Goal: Use online tool/utility: Use online tool/utility

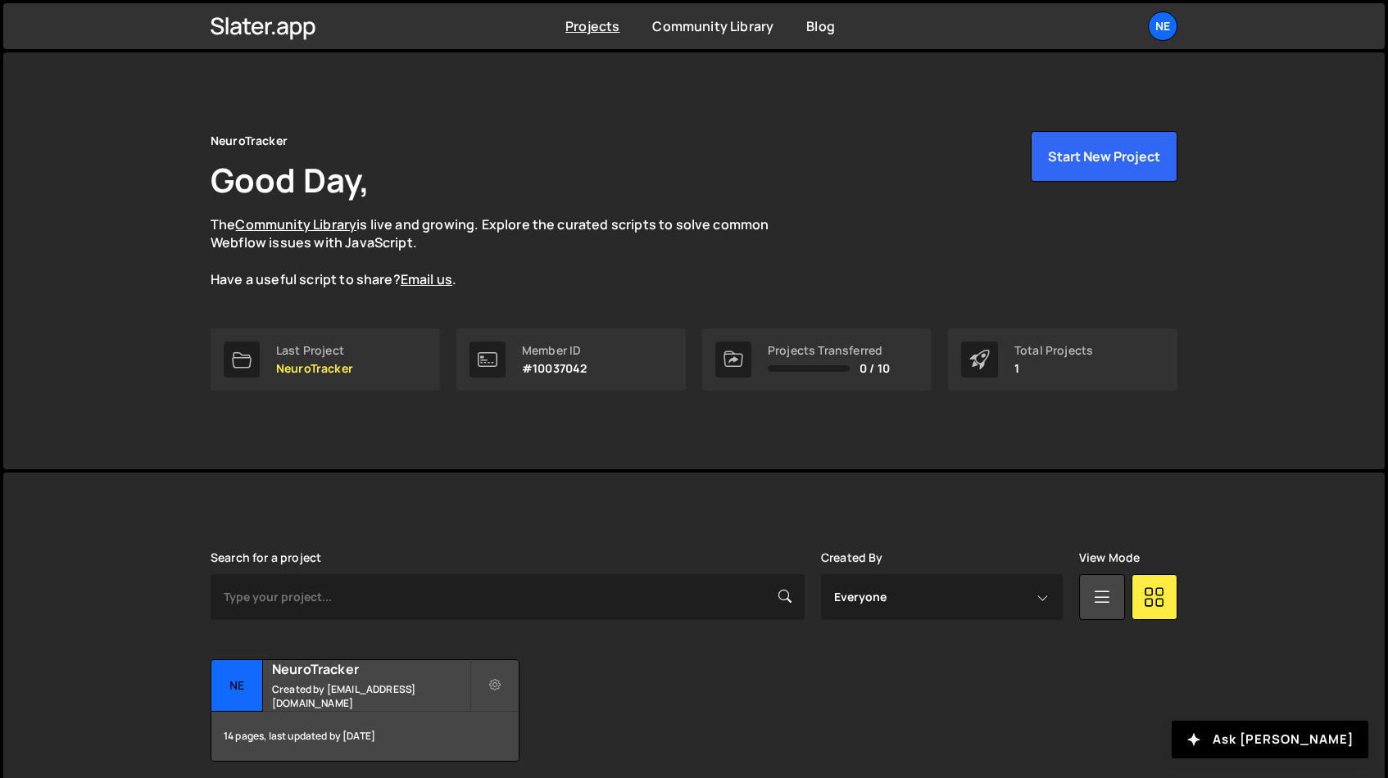
scroll to position [65, 0]
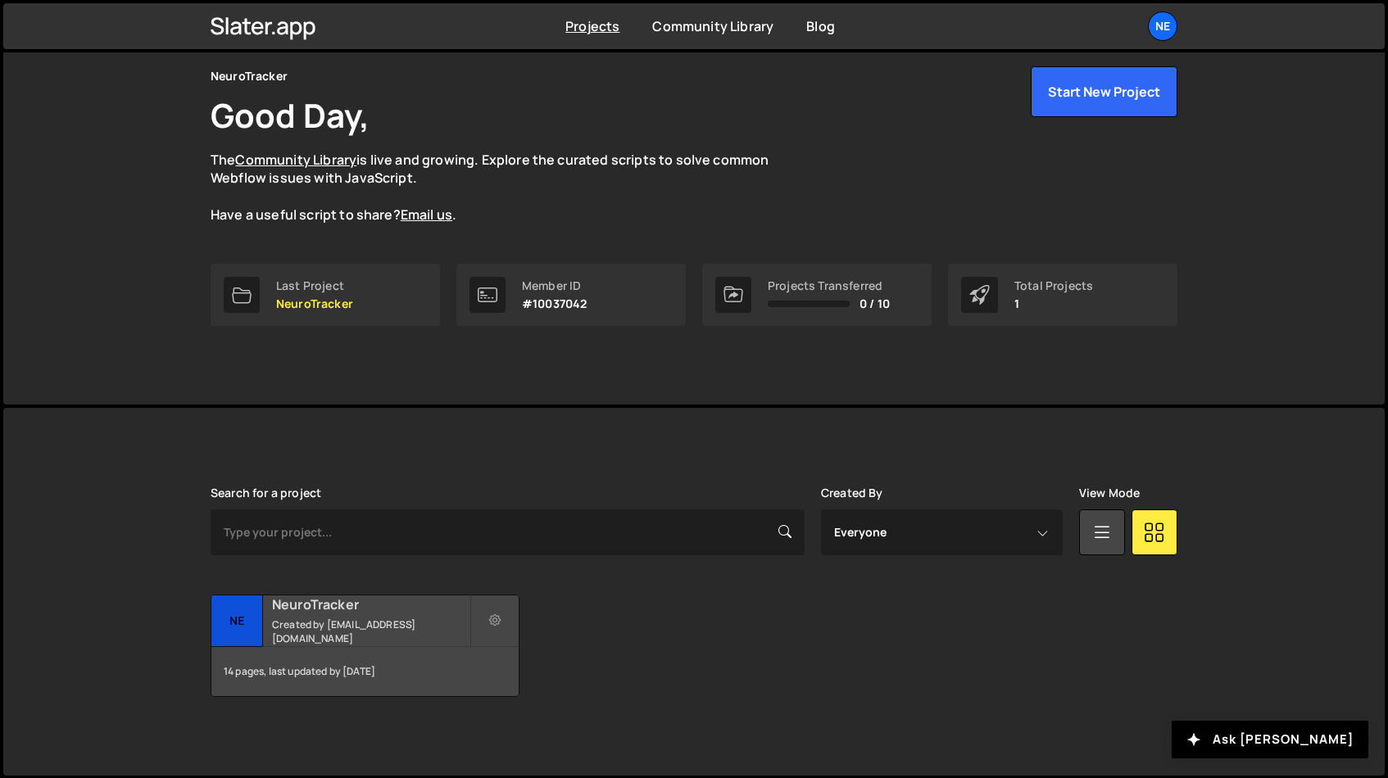
click at [331, 621] on small "Created by [EMAIL_ADDRESS][DOMAIN_NAME]" at bounding box center [370, 632] width 197 height 28
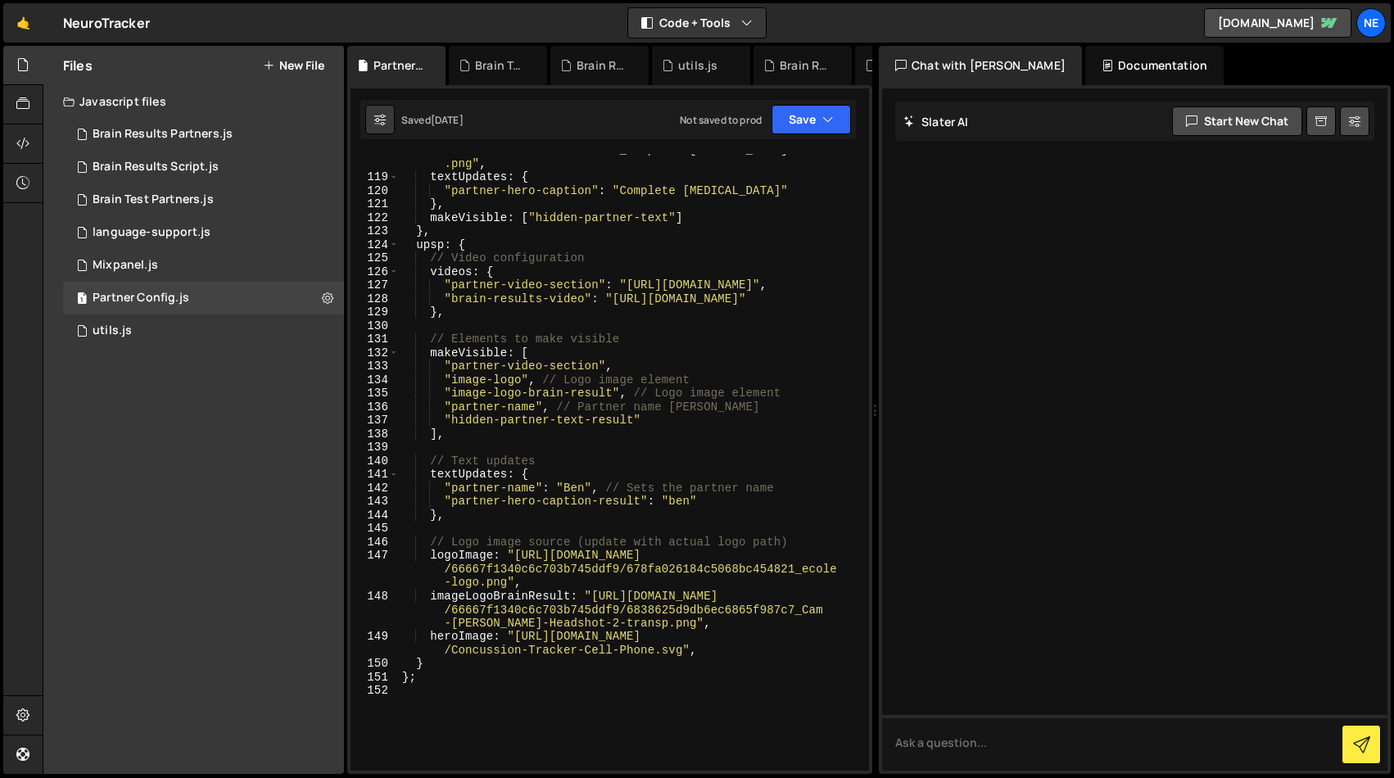
scroll to position [2444, 0]
click at [613, 292] on div "logoImageL : "https://cdn.prod.website-files.com /66667f1340c6c703b745ddf9 /683…" at bounding box center [631, 458] width 464 height 685
paste textarea "5073"
click at [727, 351] on div "logoImageL : "https://cdn.prod.website-files.com /66667f1340c6c703b745ddf9 /683…" at bounding box center [631, 458] width 464 height 685
click at [578, 489] on div "logoImageL : "https://cdn.prod.website-files.com /66667f1340c6c703b745ddf9 /683…" at bounding box center [631, 458] width 464 height 685
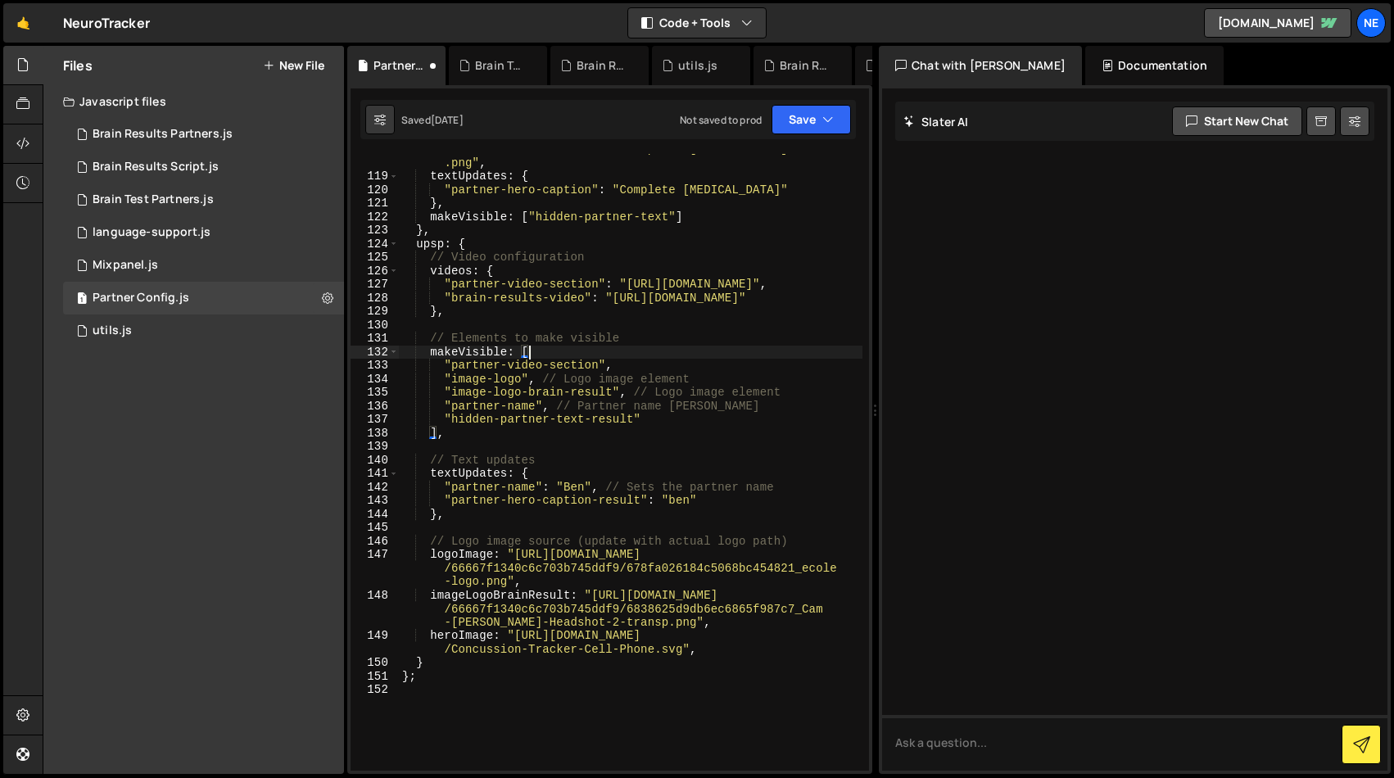
click at [578, 489] on div "logoImageL : "https://cdn.prod.website-files.com /66667f1340c6c703b745ddf9 /683…" at bounding box center [631, 458] width 464 height 685
click at [677, 500] on div "logoImageL : "https://cdn.prod.website-files.com /66667f1340c6c703b745ddf9 /683…" at bounding box center [631, 458] width 464 height 685
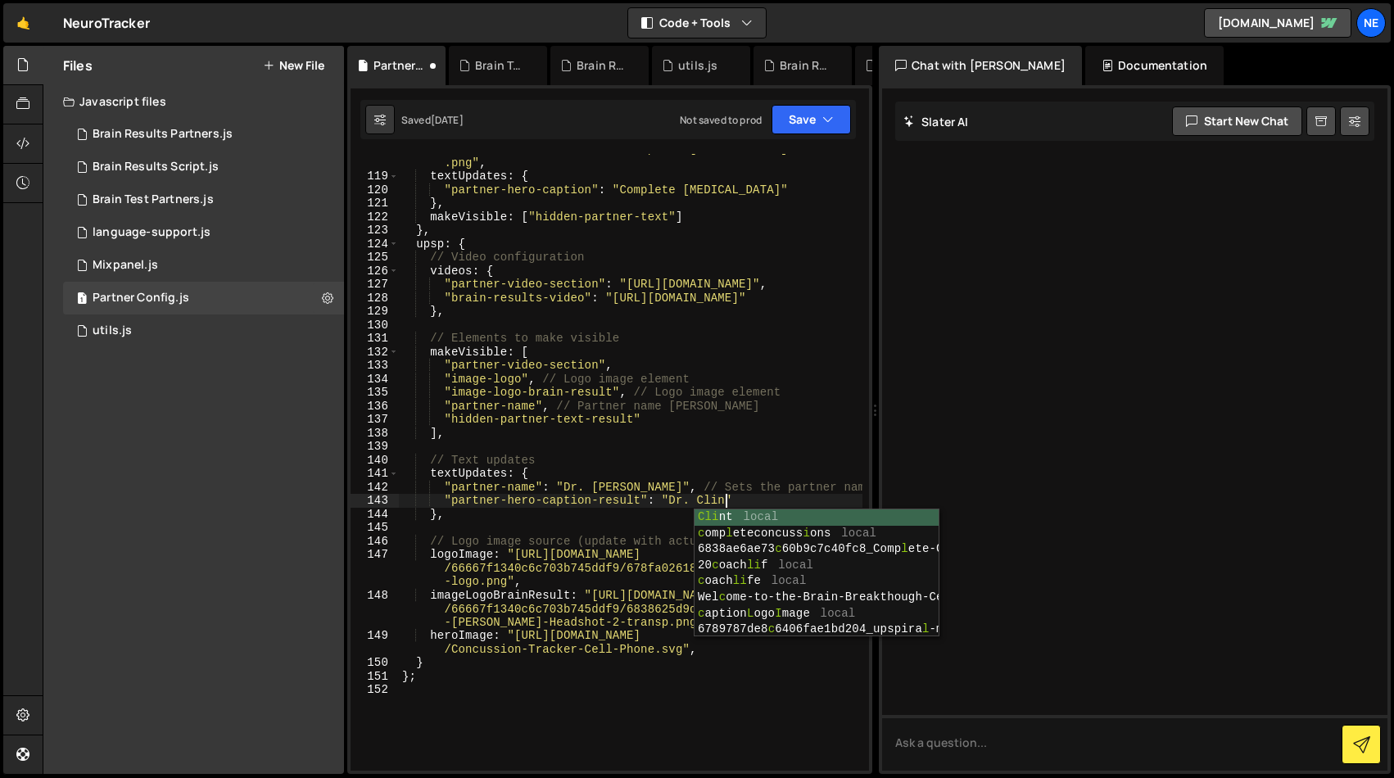
scroll to position [0, 22]
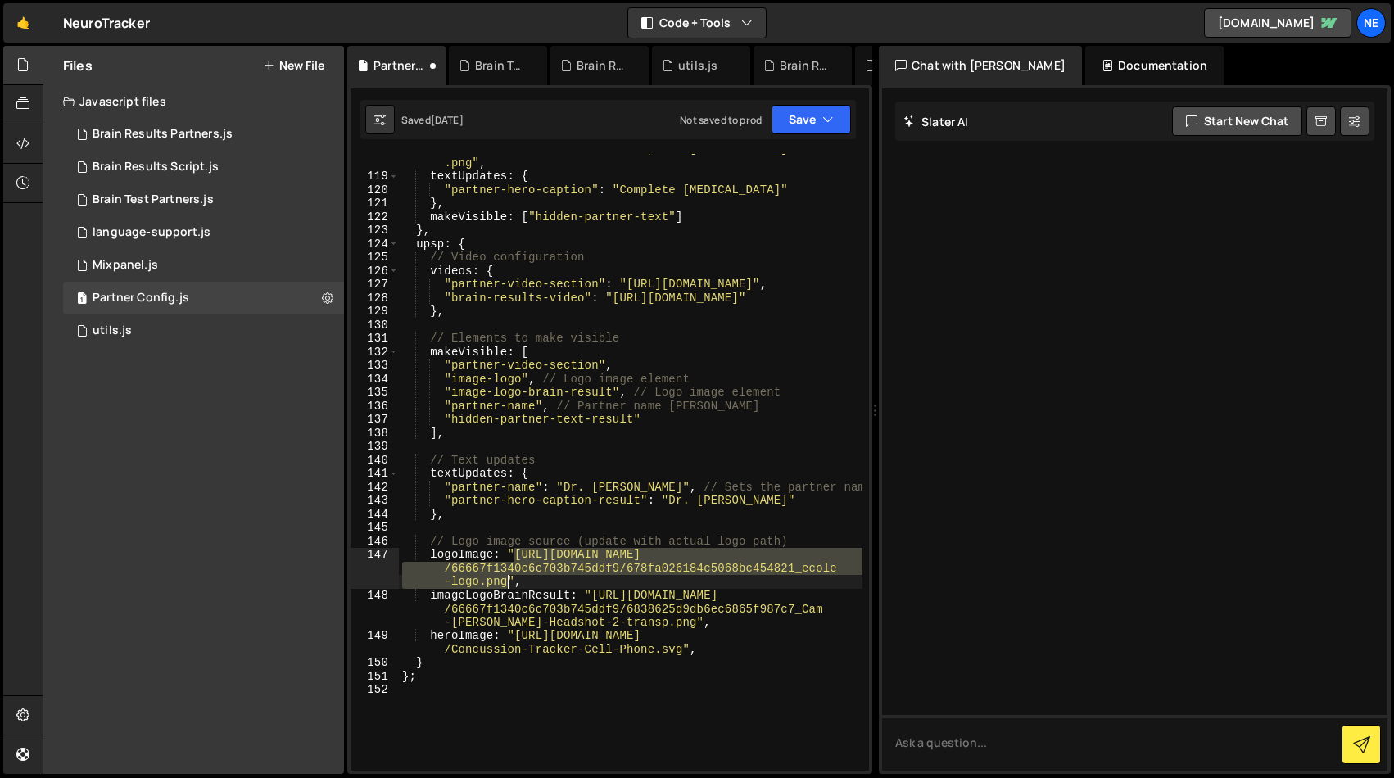
drag, startPoint x: 516, startPoint y: 550, endPoint x: 508, endPoint y: 576, distance: 27.5
click at [508, 576] on div "logoImageL : "https://cdn.prod.website-files.com /66667f1340c6c703b745ddf9 /683…" at bounding box center [631, 458] width 464 height 685
paste textarea "drclintsteele.com/wp-content/uploads/sites/2/2024/09/logo-new-red.jp"
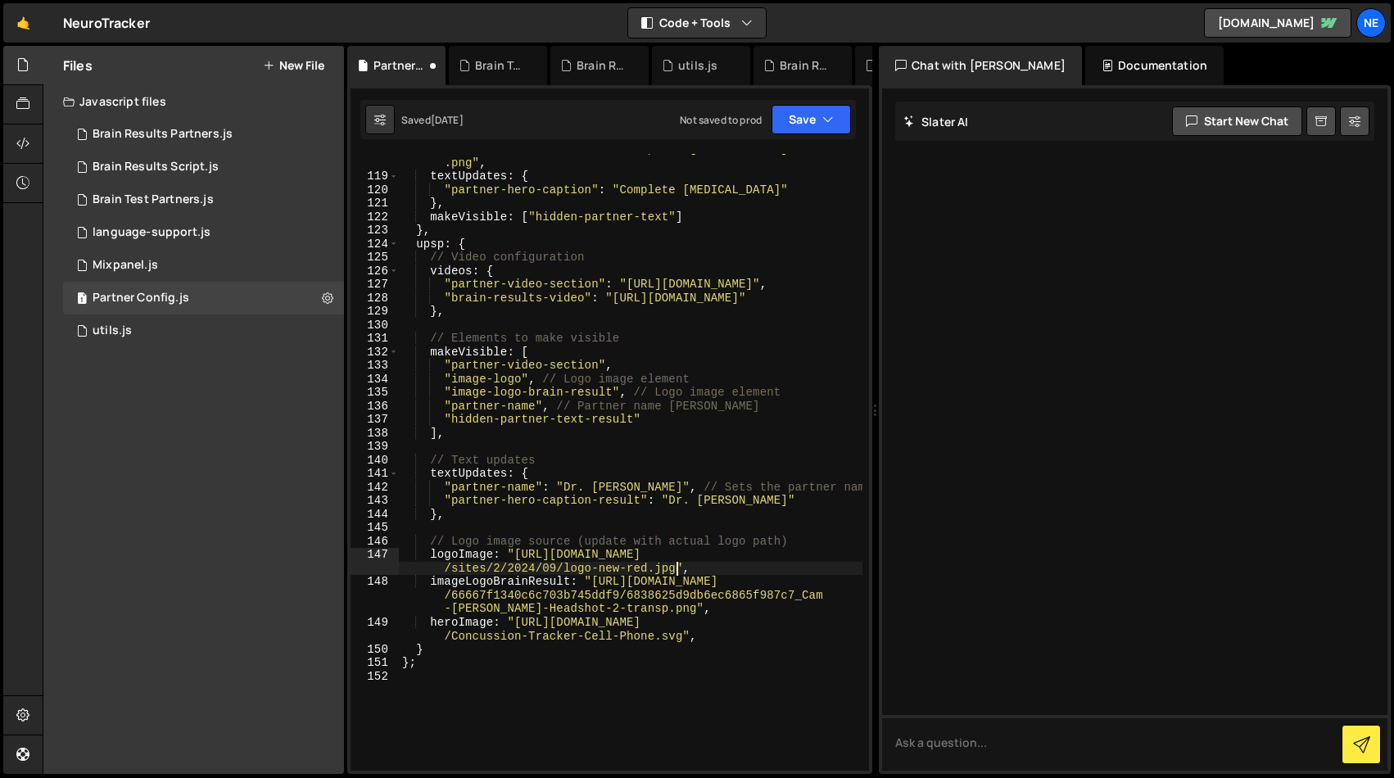
drag, startPoint x: 492, startPoint y: 552, endPoint x: 534, endPoint y: 579, distance: 49.8
click at [496, 552] on div "logoImageL : "https://cdn.prod.website-files.com /66667f1340c6c703b745ddf9 /683…" at bounding box center [631, 458] width 464 height 685
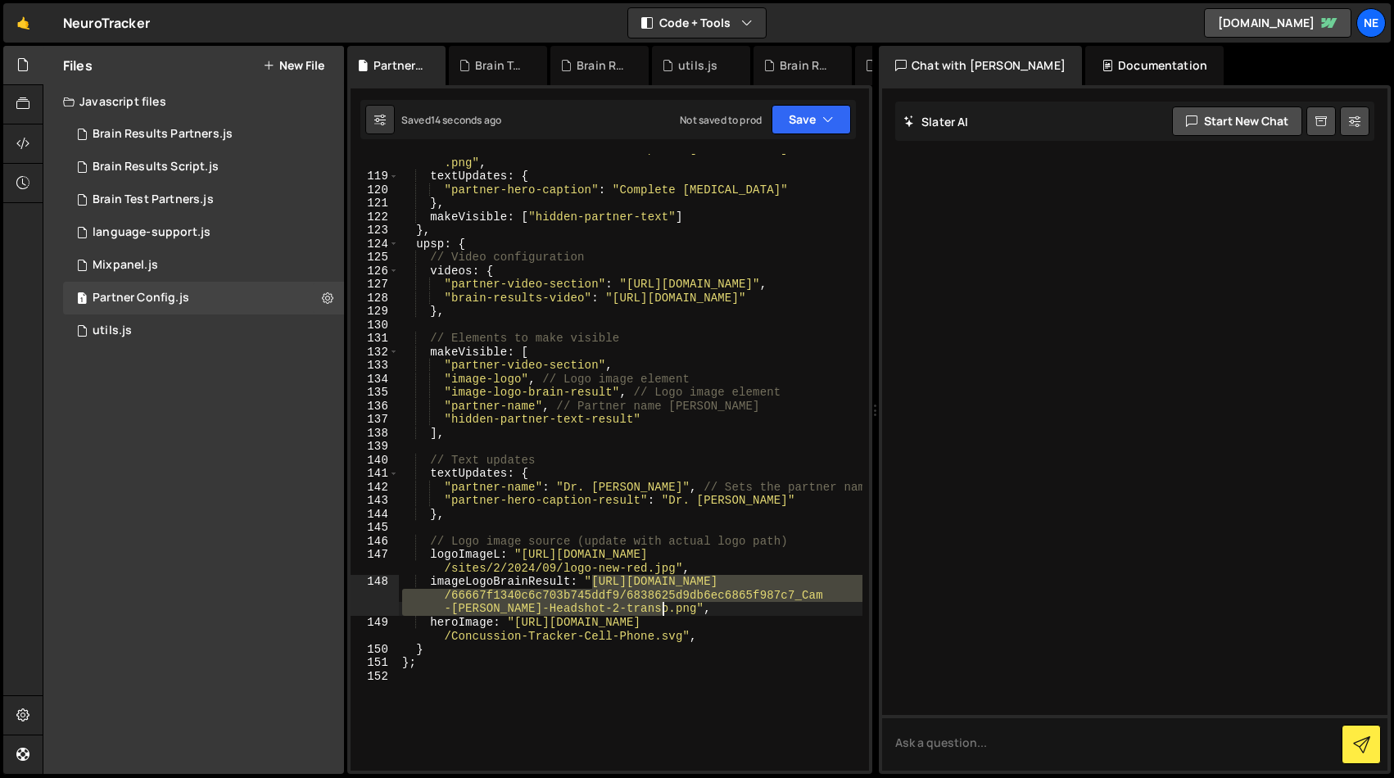
drag, startPoint x: 591, startPoint y: 583, endPoint x: 661, endPoint y: 605, distance: 73.8
click at [661, 605] on div "logoImageL : "https://cdn.prod.website-files.com /66667f1340c6c703b745ddf9 /683…" at bounding box center [631, 458] width 464 height 685
paste textarea "drclintsteele.com/wp-content/uploads/sites/2/2024/09/logo-new-red.jp"
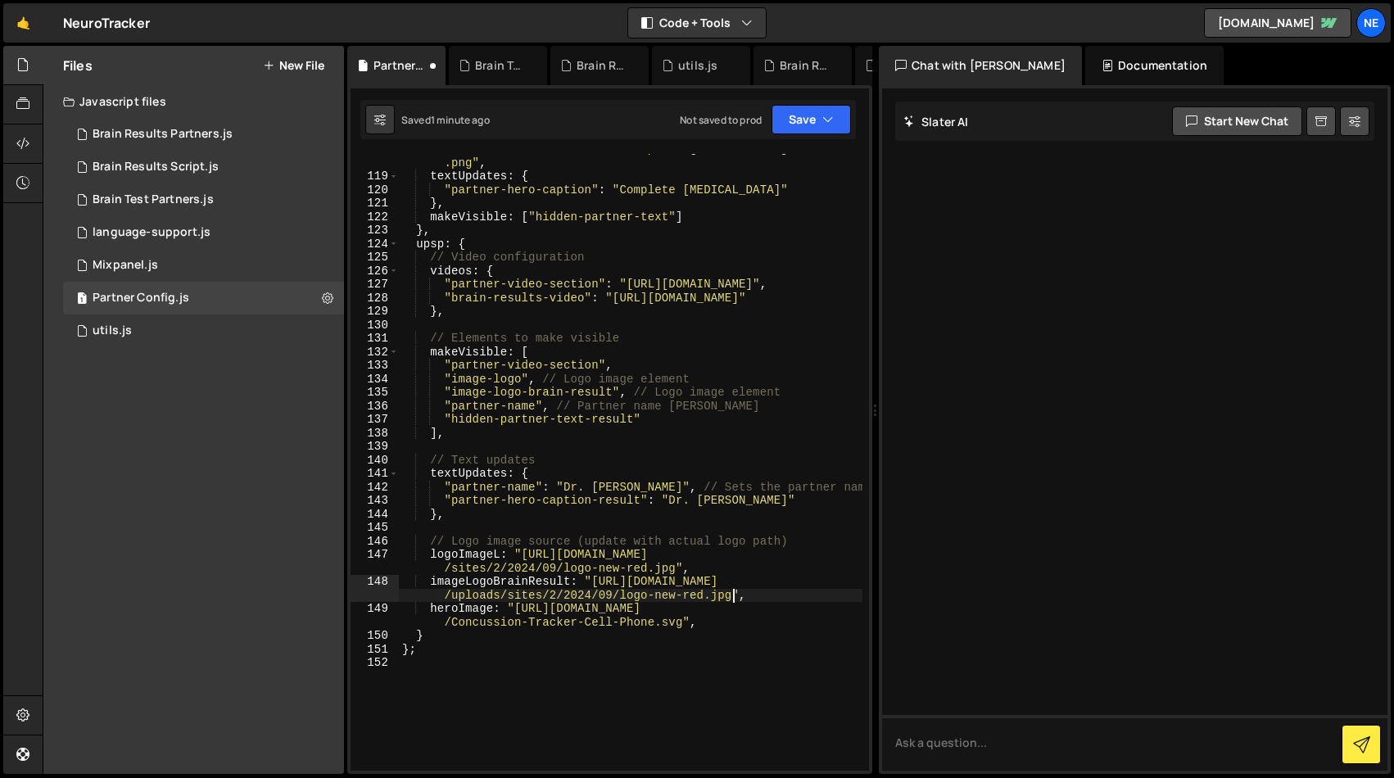
click at [471, 610] on div "logoImageL : "https://cdn.prod.website-files.com /66667f1340c6c703b745ddf9 /683…" at bounding box center [631, 458] width 464 height 685
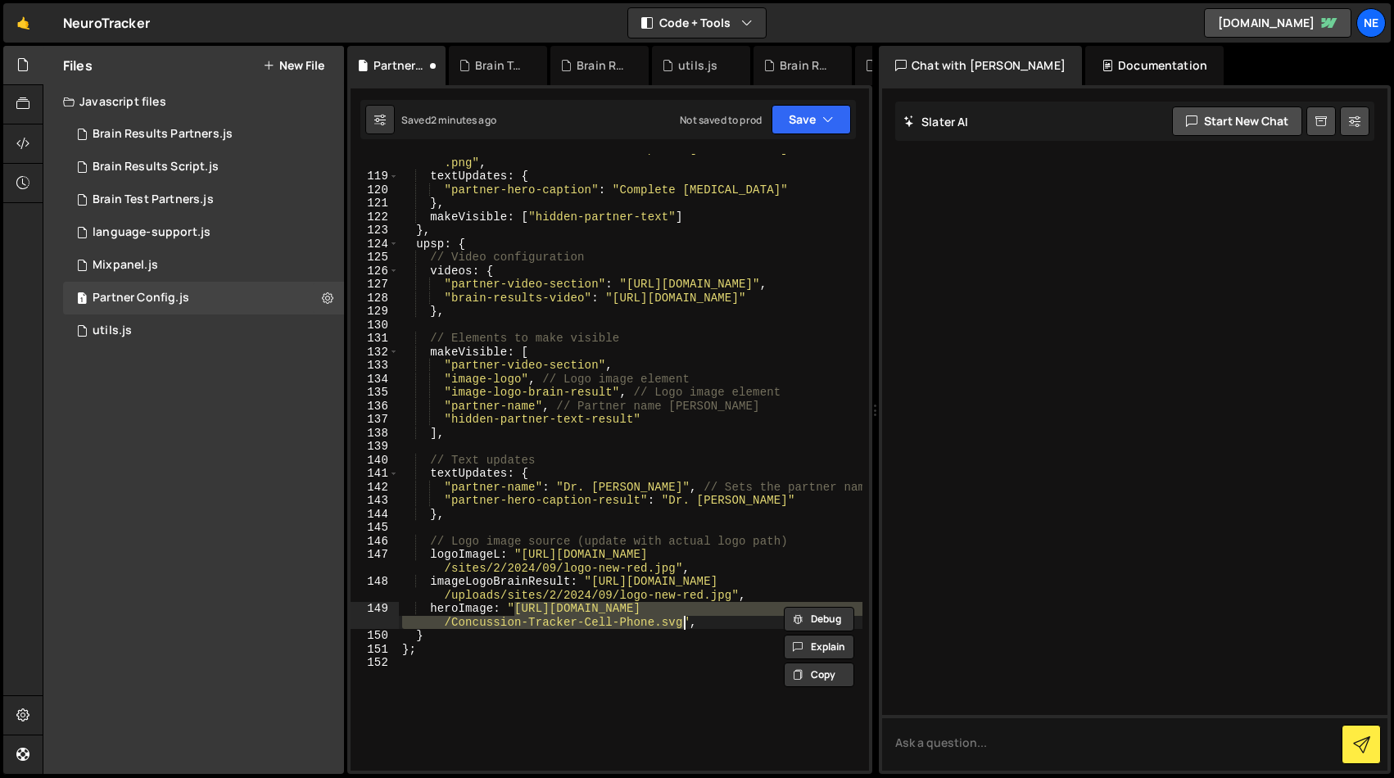
drag, startPoint x: 514, startPoint y: 605, endPoint x: 681, endPoint y: 618, distance: 166.9
click at [681, 618] on div "logoImageL : "https://cdn.prod.website-files.com /66667f1340c6c703b745ddf9 /683…" at bounding box center [631, 458] width 464 height 685
paste textarea "drclintsteele.com/wp-content/uploads/sites/2/2024/07/banner.jpe"
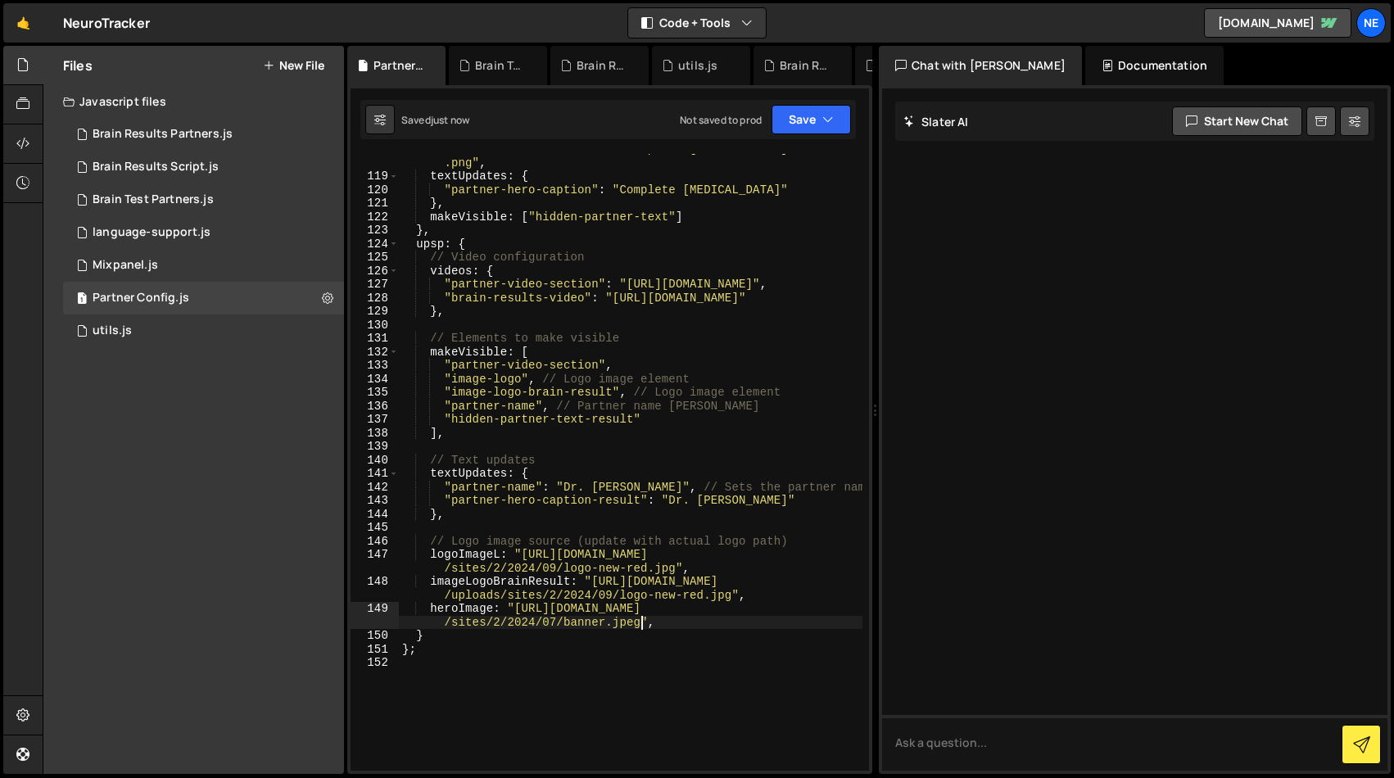
click at [428, 238] on div "logoImageL : "https://cdn.prod.website-files.com /66667f1340c6c703b745ddf9 /683…" at bounding box center [631, 458] width 464 height 685
click at [503, 261] on div "drclint steele local" at bounding box center [535, 276] width 244 height 48
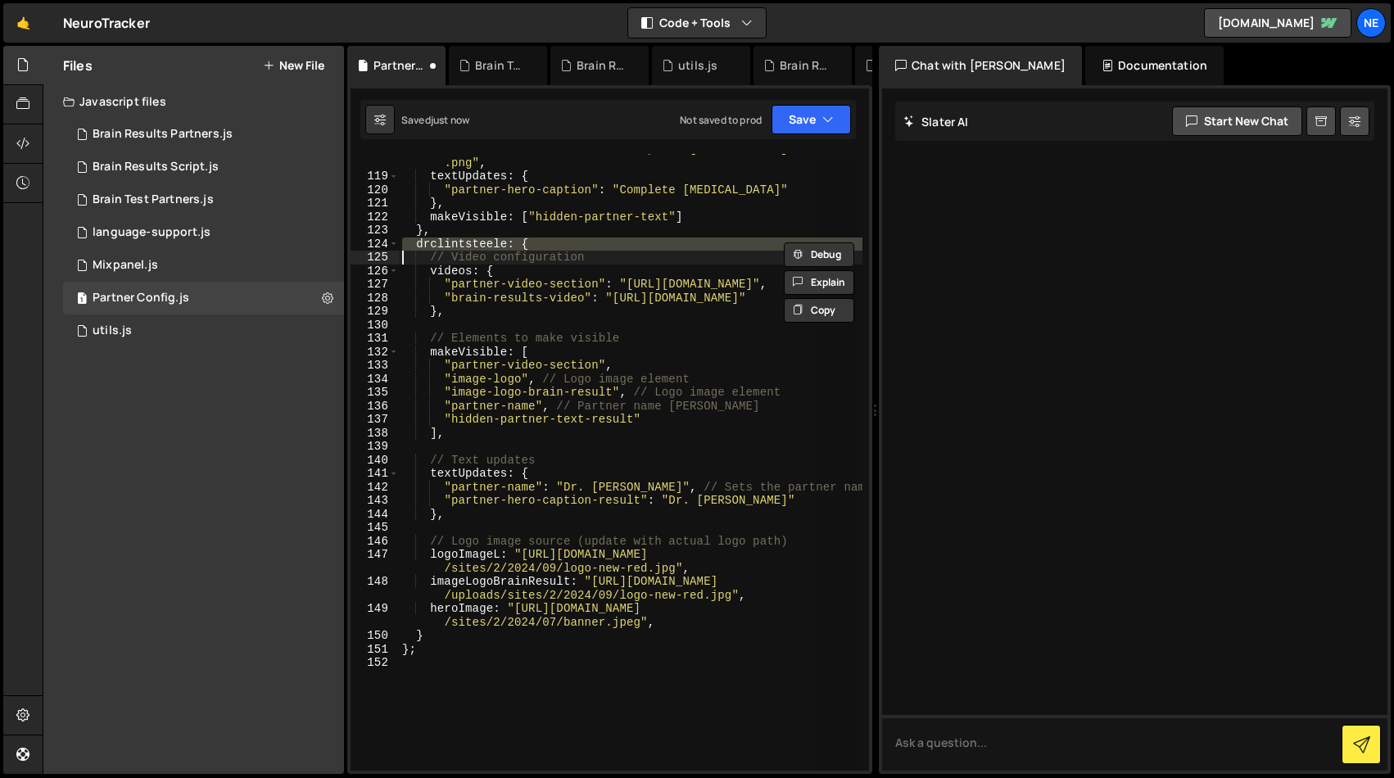
click at [470, 247] on div "logoImageL : "https://cdn.prod.website-files.com /66667f1340c6c703b745ddf9 /683…" at bounding box center [631, 462] width 464 height 617
click at [470, 247] on div "logoImageL : "https://cdn.prod.website-files.com /66667f1340c6c703b745ddf9 /683…" at bounding box center [631, 458] width 464 height 685
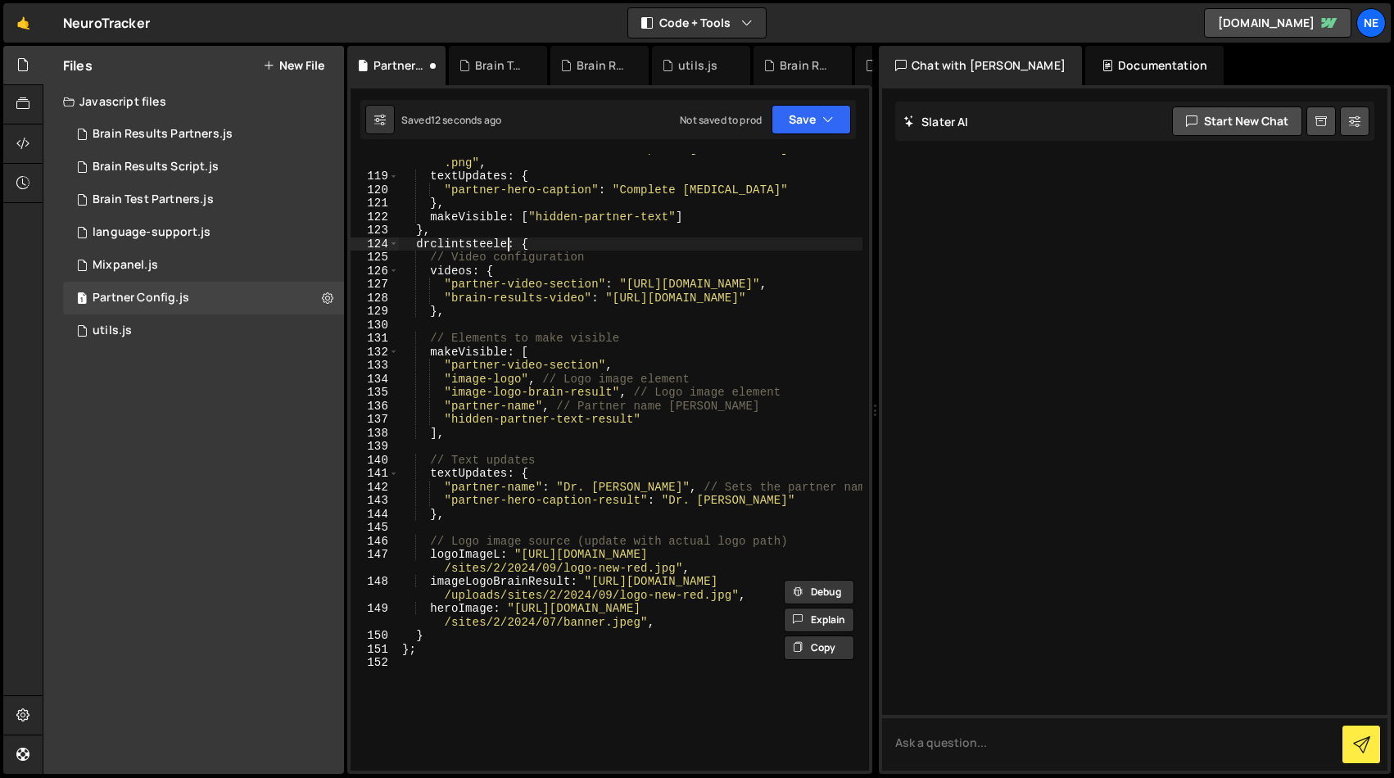
click at [505, 242] on div "logoImageL : "https://cdn.prod.website-files.com /66667f1340c6c703b745ddf9 /683…" at bounding box center [631, 458] width 464 height 685
click at [594, 351] on div "logoImageL : "https://cdn.prod.website-files.com /66667f1340c6c703b745ddf9 /683…" at bounding box center [631, 458] width 464 height 685
click at [443, 238] on div "logoImageL : "https://cdn.prod.website-files.com /66667f1340c6c703b745ddf9 /683…" at bounding box center [631, 458] width 464 height 685
click at [765, 185] on div "logoImageL : "https://cdn.prod.website-files.com /66667f1340c6c703b745ddf9 /683…" at bounding box center [631, 458] width 464 height 685
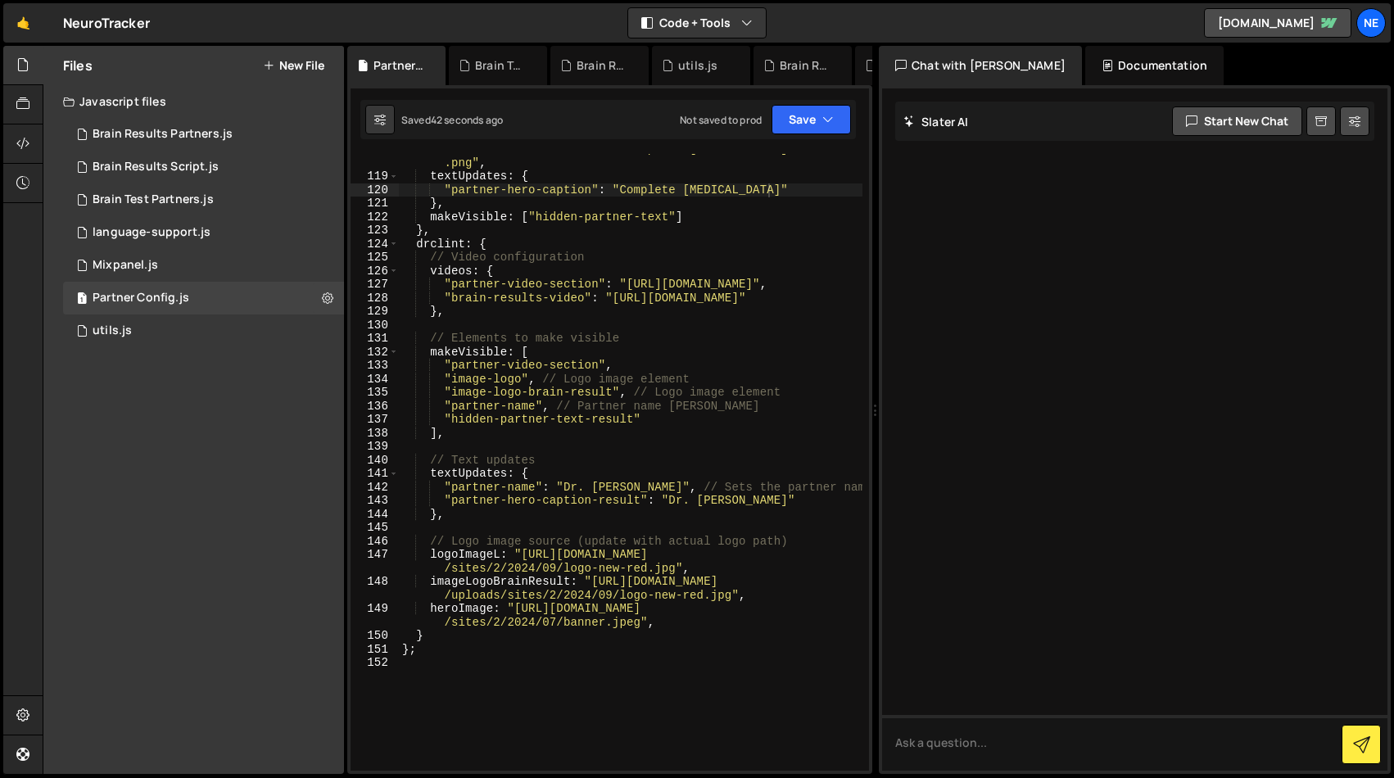
click at [437, 244] on div "logoImageL : "https://cdn.prod.website-files.com /66667f1340c6c703b745ddf9 /683…" at bounding box center [631, 458] width 464 height 685
click at [627, 487] on div "logoImageL : "https://cdn.prod.website-files.com /66667f1340c6c703b745ddf9 /683…" at bounding box center [631, 458] width 464 height 685
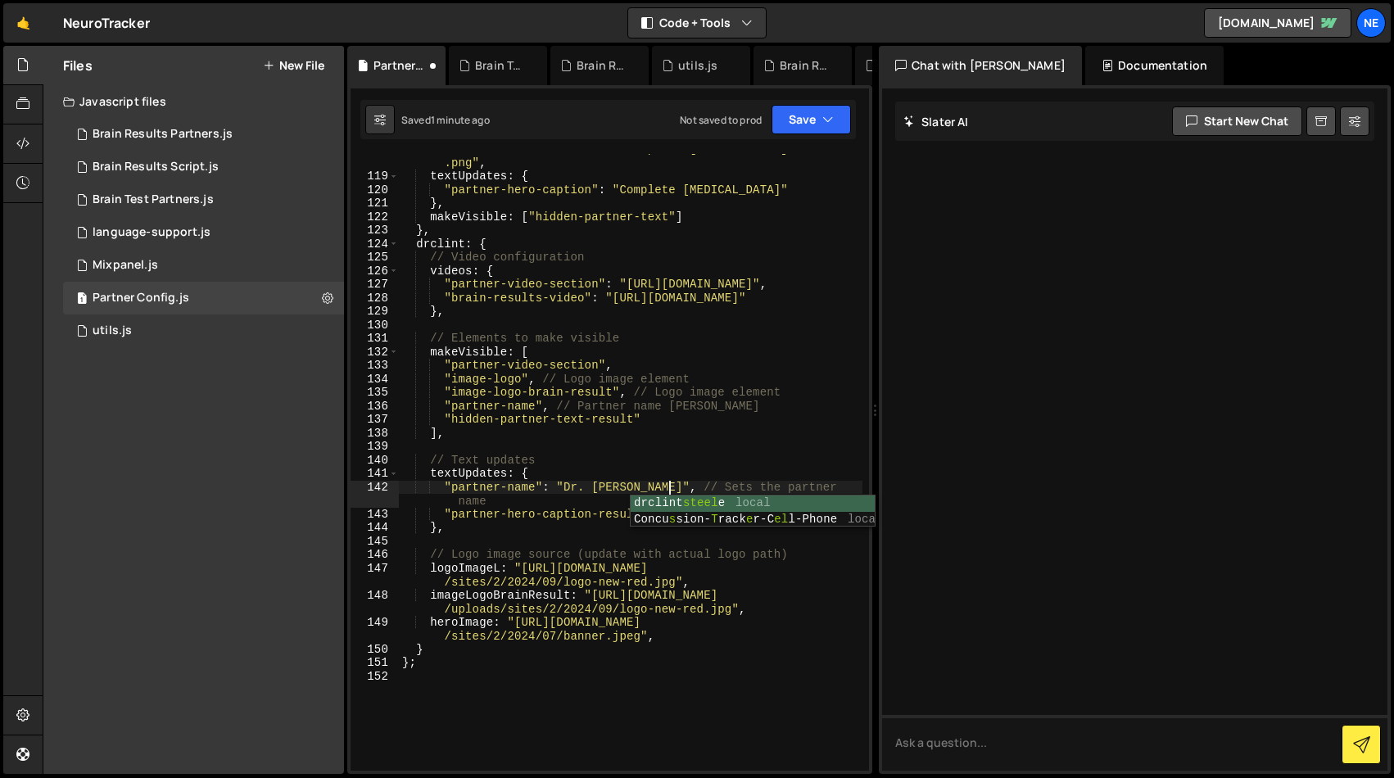
scroll to position [0, 19]
click at [699, 405] on div "logoImageL : "https://cdn.prod.website-files.com /66667f1340c6c703b745ddf9 /683…" at bounding box center [631, 458] width 464 height 685
click at [577, 515] on div "logoImageL : "https://cdn.prod.website-files.com /66667f1340c6c703b745ddf9 /683…" at bounding box center [631, 458] width 464 height 685
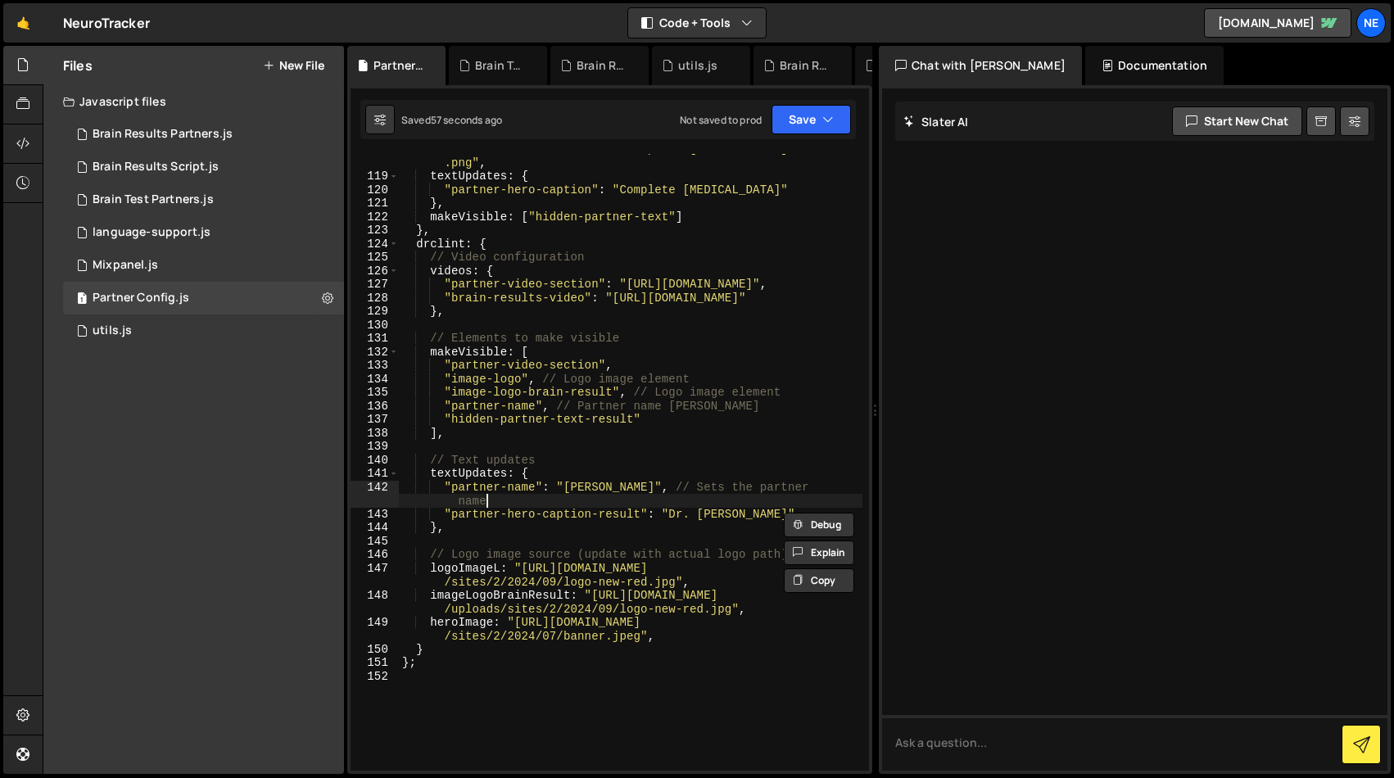
click at [732, 507] on div "logoImageL : "https://cdn.prod.website-files.com /66667f1340c6c703b745ddf9 /683…" at bounding box center [631, 458] width 464 height 685
click at [732, 511] on div "logoImageL : "https://cdn.prod.website-files.com /66667f1340c6c703b745ddf9 /683…" at bounding box center [631, 458] width 464 height 685
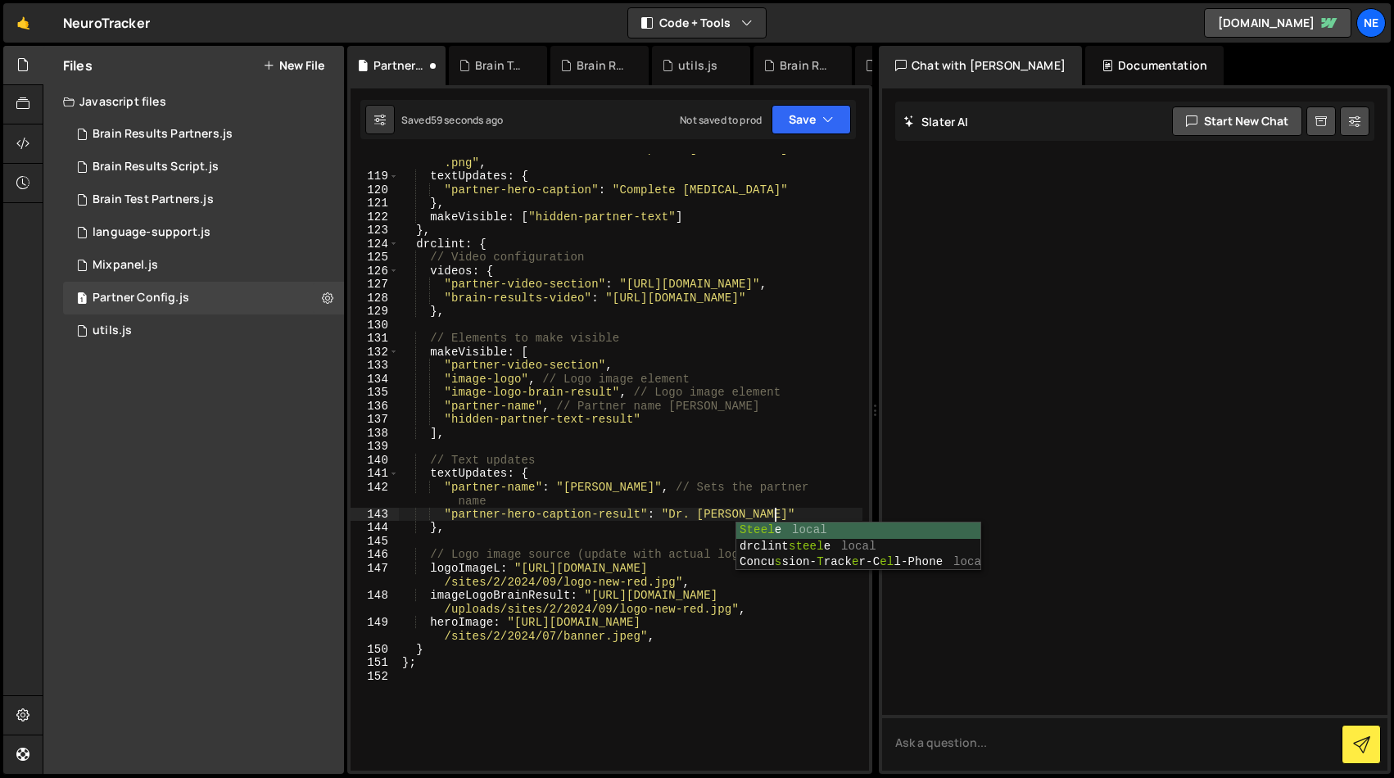
scroll to position [0, 26]
click at [670, 487] on div "logoImageL : "https://cdn.prod.website-files.com /66667f1340c6c703b745ddf9 /683…" at bounding box center [631, 458] width 464 height 685
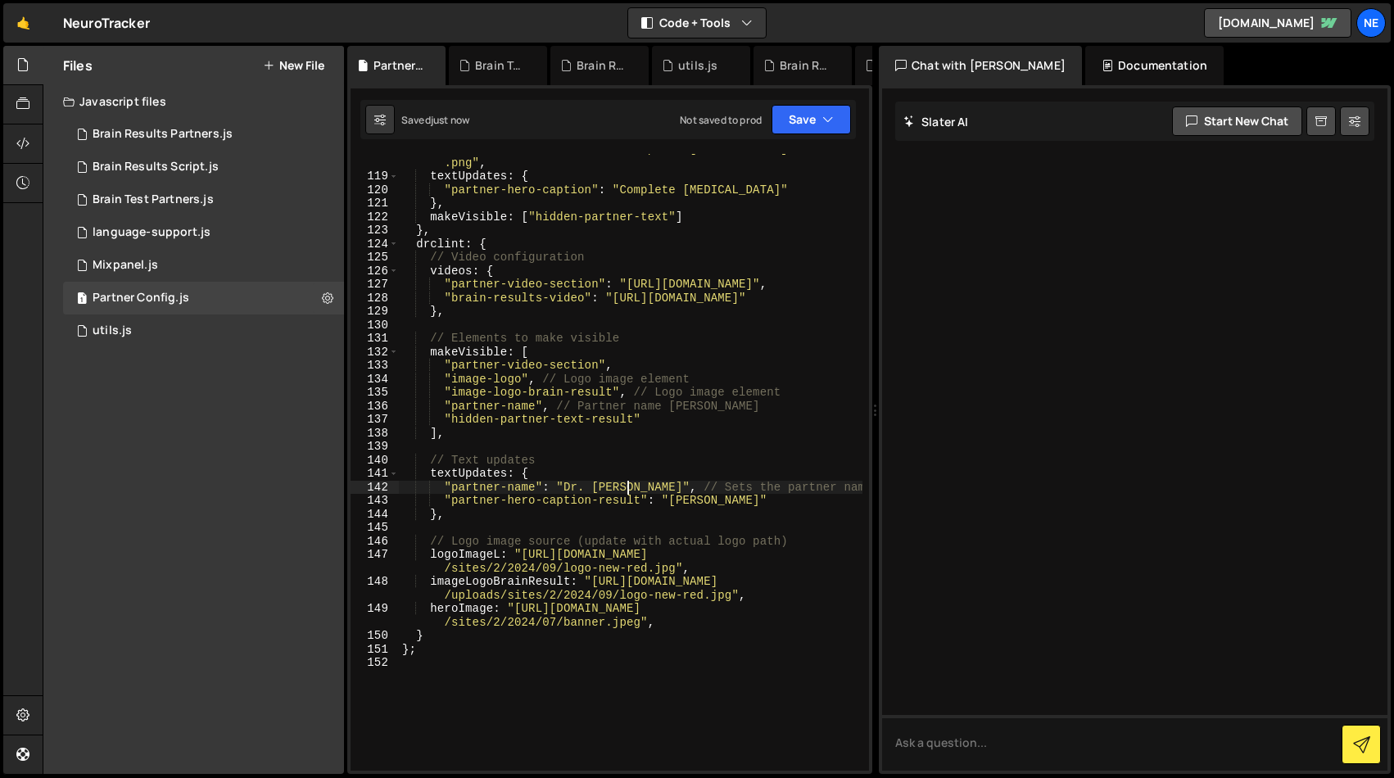
type textarea ""partner-name": "Dr. Clint", // Sets the partner name"
